Goal: Book appointment/travel/reservation

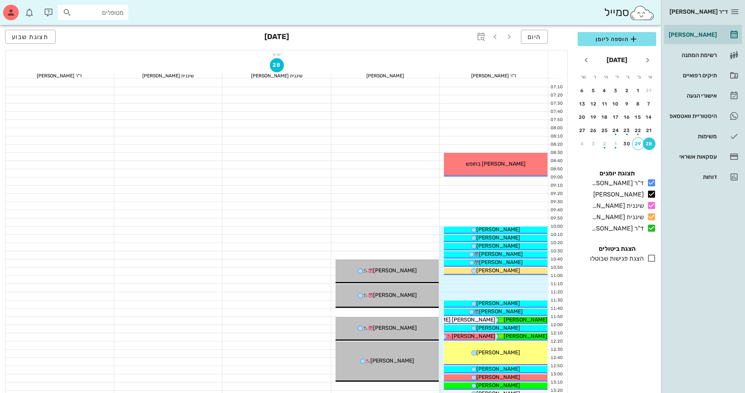
scroll to position [375, 0]
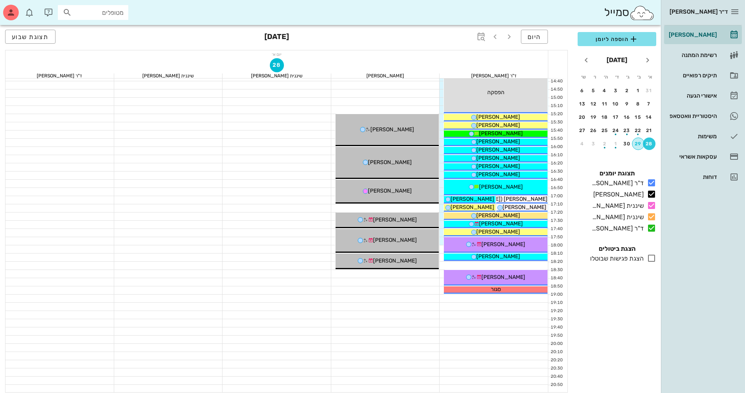
click at [637, 143] on div "29" at bounding box center [638, 143] width 12 height 5
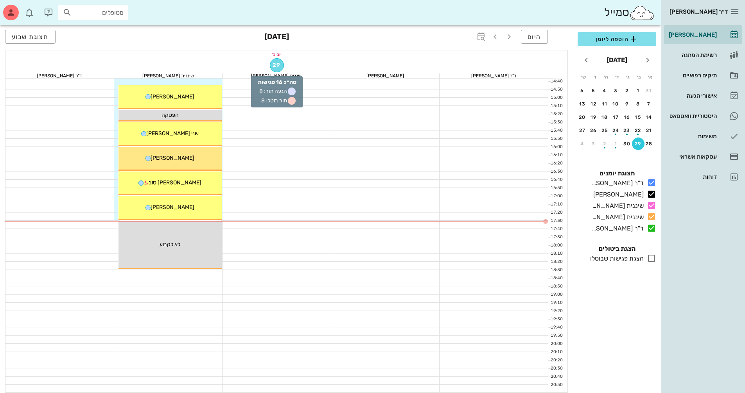
click at [275, 66] on span "29" at bounding box center [276, 65] width 13 height 7
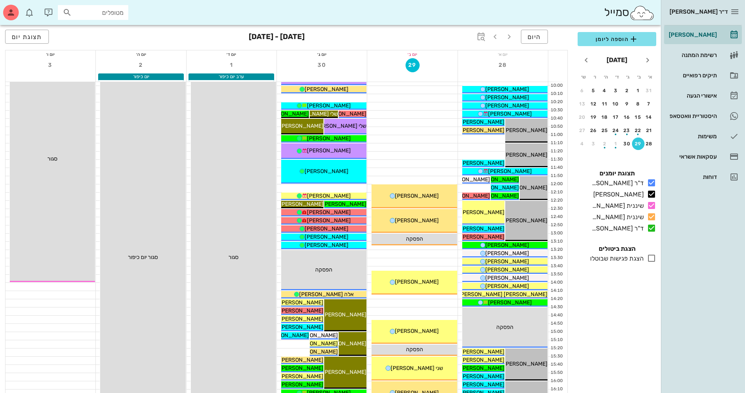
scroll to position [136, 0]
click at [627, 143] on div "30" at bounding box center [627, 143] width 13 height 5
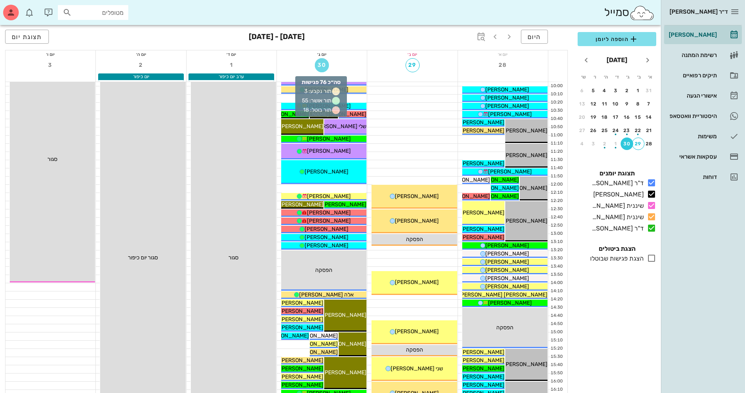
click at [323, 65] on span "30" at bounding box center [322, 65] width 14 height 7
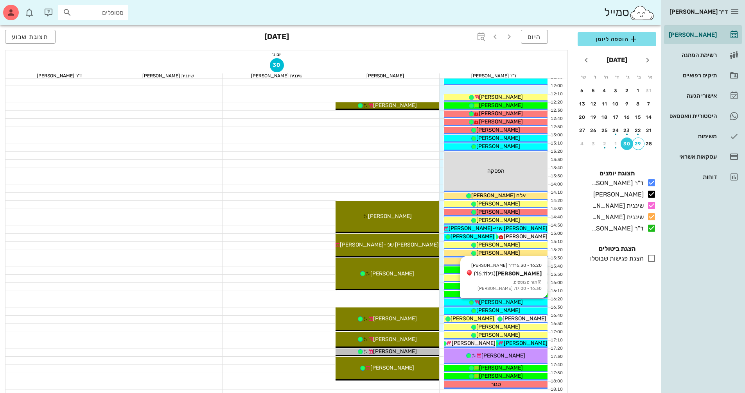
scroll to position [253, 0]
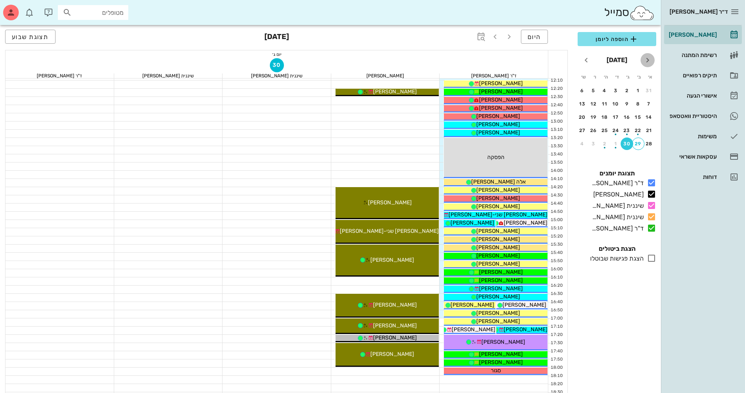
click at [648, 61] on icon "חודש שעבר" at bounding box center [647, 60] width 9 height 9
click at [585, 59] on icon "חודש הבא" at bounding box center [585, 60] width 9 height 9
click at [649, 105] on div "5" at bounding box center [649, 103] width 13 height 5
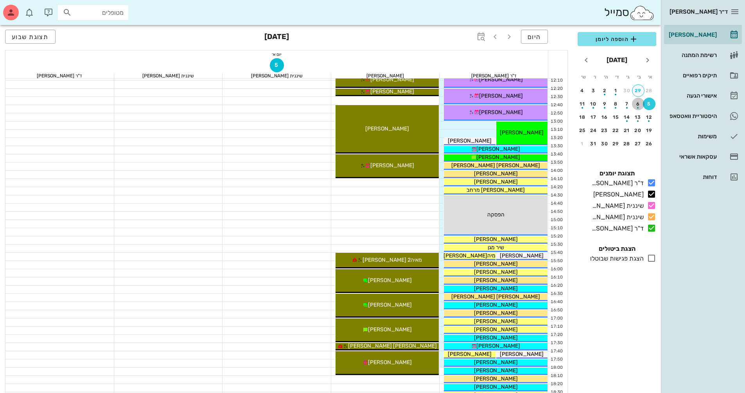
click at [636, 102] on div "6" at bounding box center [638, 103] width 13 height 5
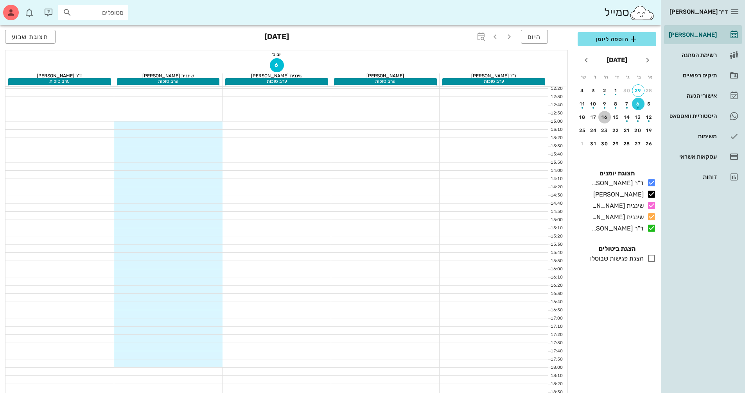
click at [607, 117] on div "16" at bounding box center [604, 117] width 13 height 5
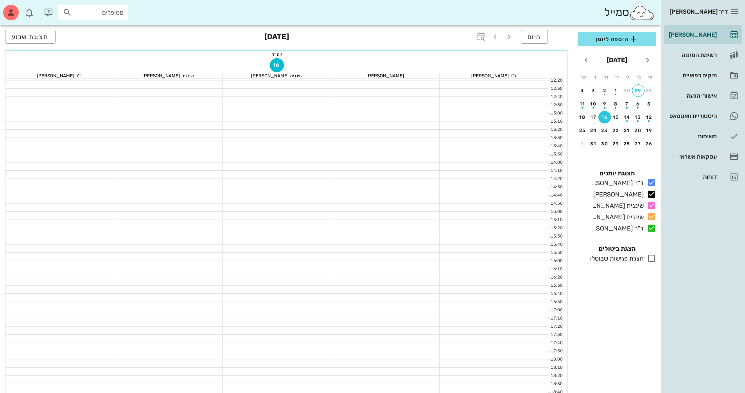
scroll to position [253, 0]
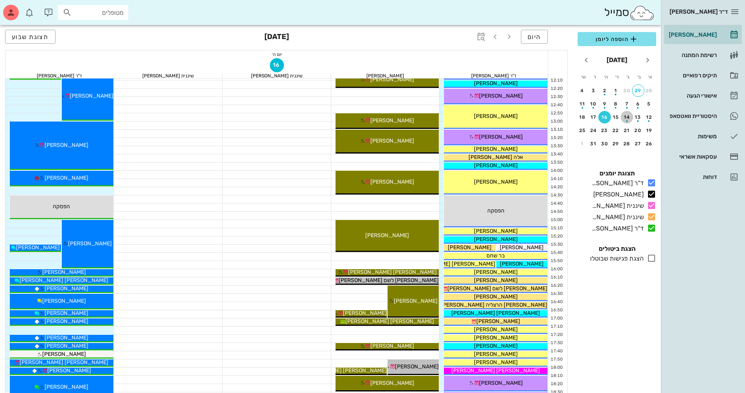
click at [626, 117] on div "14" at bounding box center [627, 117] width 13 height 5
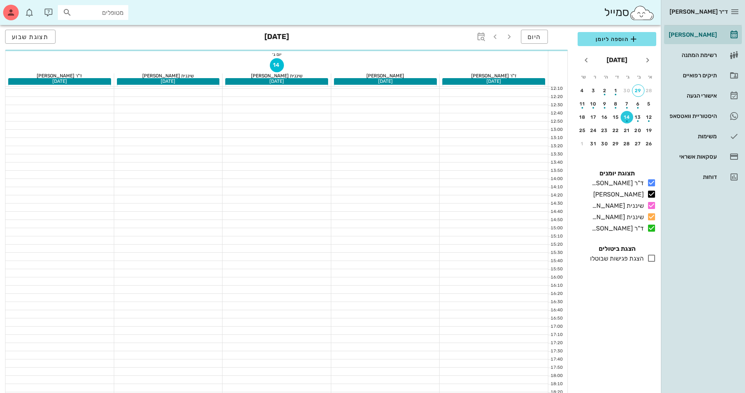
scroll to position [261, 0]
